Goal: Task Accomplishment & Management: Use online tool/utility

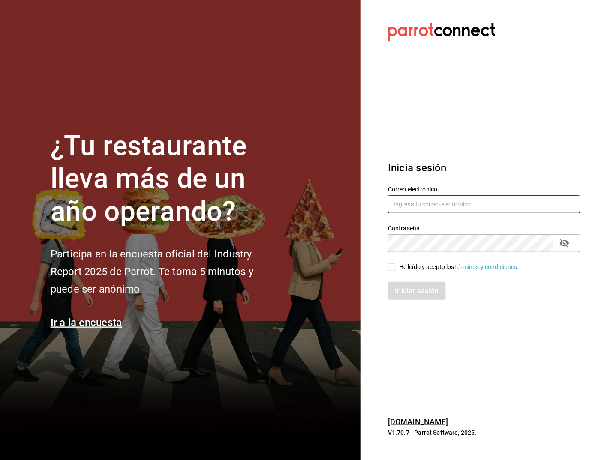
type input "[EMAIL_ADDRESS][DOMAIN_NAME]"
click at [389, 266] on input "He leído y acepto los Términos y condiciones." at bounding box center [392, 267] width 8 height 8
checkbox input "true"
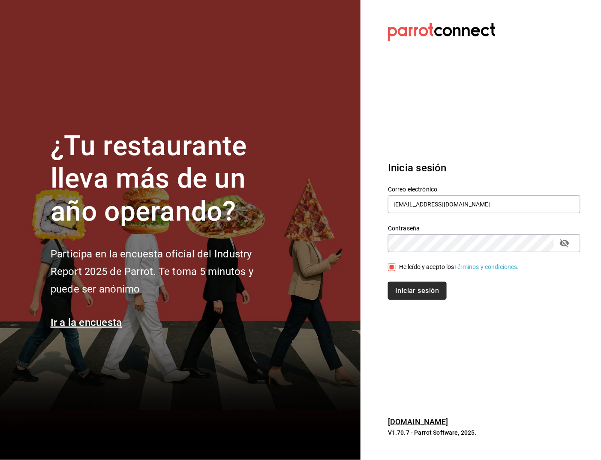
click at [404, 290] on button "Iniciar sesión" at bounding box center [417, 291] width 58 height 18
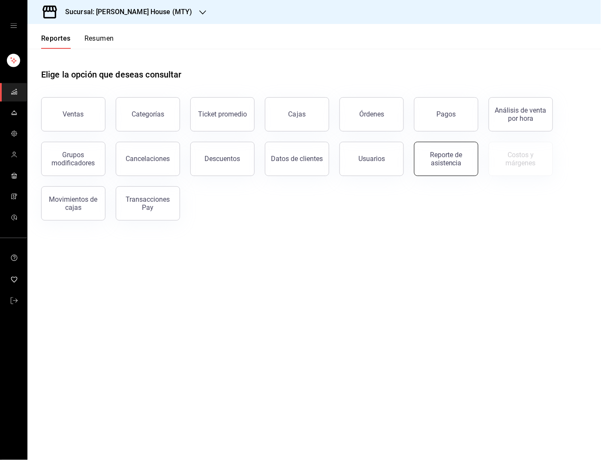
click at [432, 156] on div "Reporte de asistencia" at bounding box center [445, 159] width 53 height 16
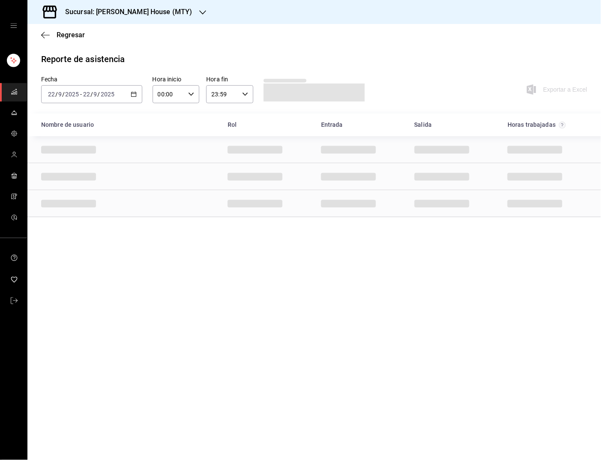
click at [132, 94] on icon "button" at bounding box center [134, 94] width 6 height 6
click at [80, 212] on span "Rango de fechas" at bounding box center [81, 216] width 66 height 9
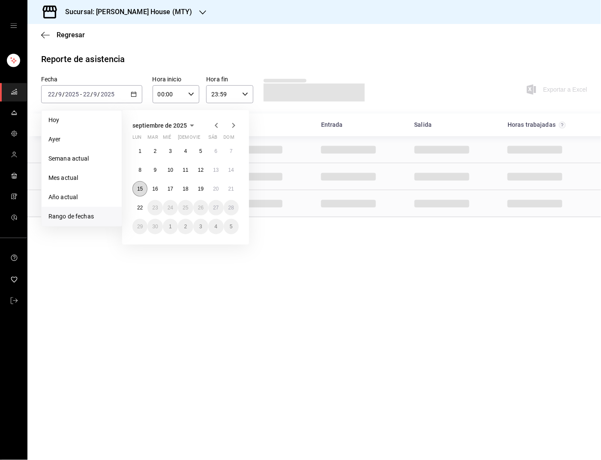
click at [141, 187] on abbr "15" at bounding box center [140, 189] width 6 height 6
click at [230, 188] on abbr "21" at bounding box center [231, 189] width 6 height 6
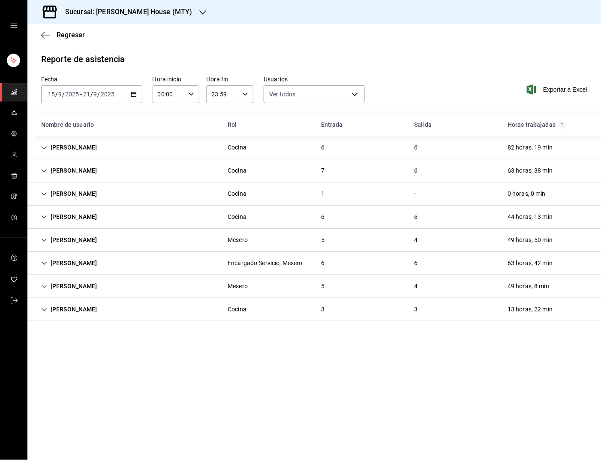
click at [42, 307] on icon "Cell" at bounding box center [44, 310] width 6 height 6
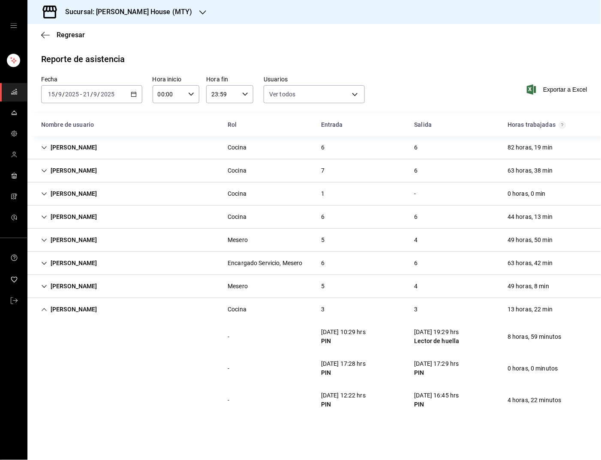
click at [136, 97] on div "[DATE] [DATE] - [DATE] [DATE]" at bounding box center [91, 94] width 101 height 18
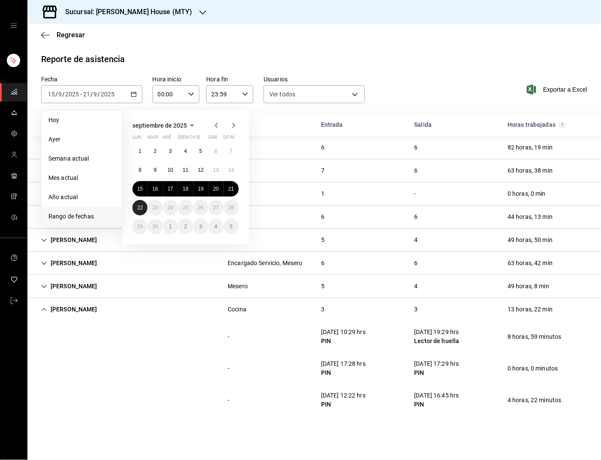
click at [138, 205] on abbr "22" at bounding box center [140, 208] width 6 height 6
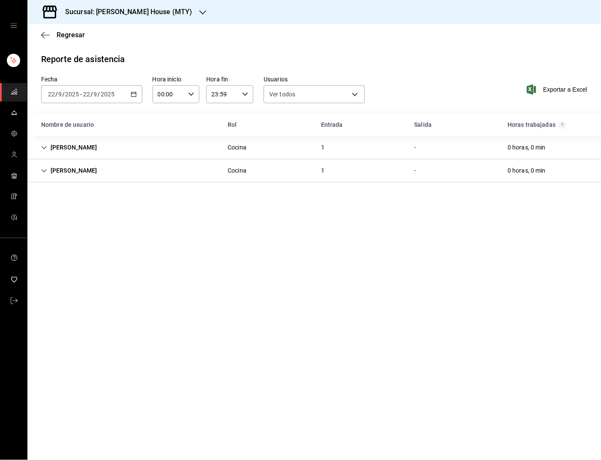
click at [133, 93] on icon "button" at bounding box center [134, 94] width 6 height 6
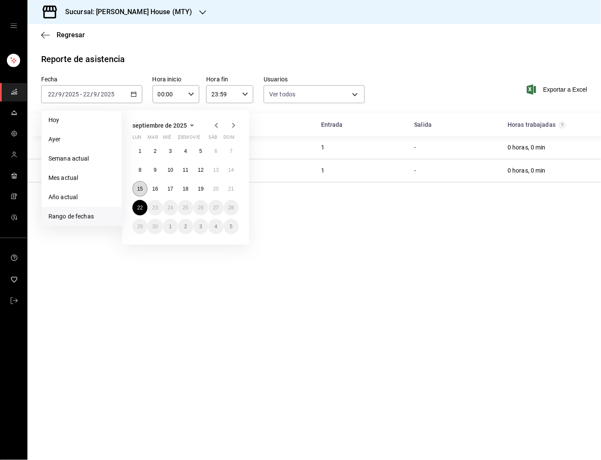
click at [140, 188] on abbr "15" at bounding box center [140, 189] width 6 height 6
click at [230, 189] on abbr "21" at bounding box center [231, 189] width 6 height 6
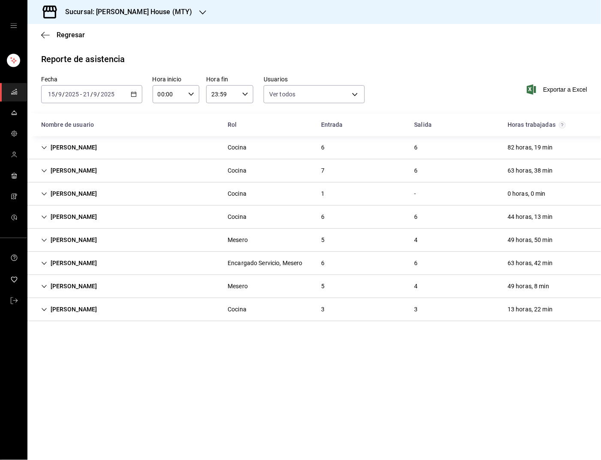
click at [42, 308] on icon "Cell" at bounding box center [44, 309] width 5 height 3
